Goal: Task Accomplishment & Management: Manage account settings

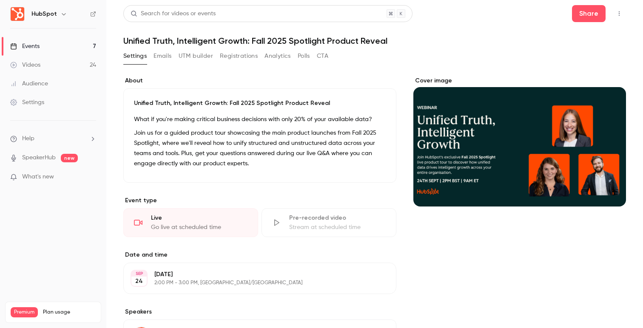
click at [245, 60] on button "Registrations" at bounding box center [239, 56] width 38 height 14
